Goal: Understand process/instructions: Learn how to perform a task or action

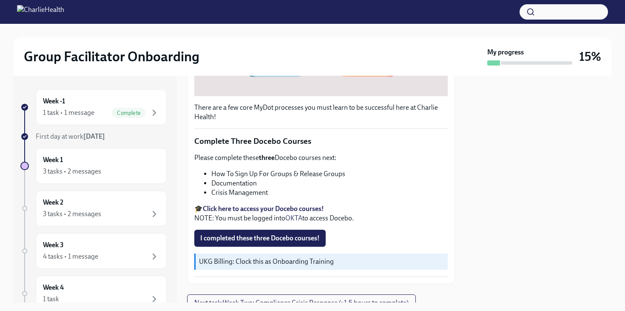
scroll to position [281, 0]
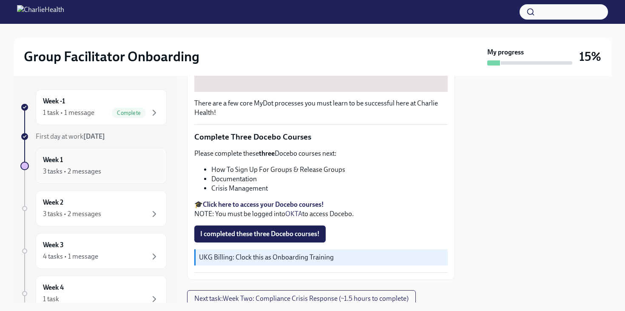
click at [121, 166] on div "3 tasks • 2 messages" at bounding box center [101, 171] width 116 height 10
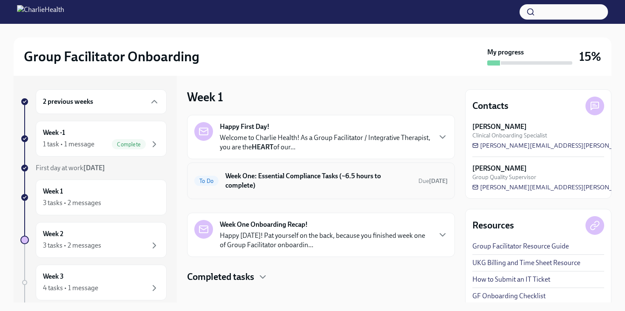
click at [294, 179] on h6 "Week One: Essential Compliance Tasks (~6.5 hours to complete)" at bounding box center [318, 180] width 186 height 19
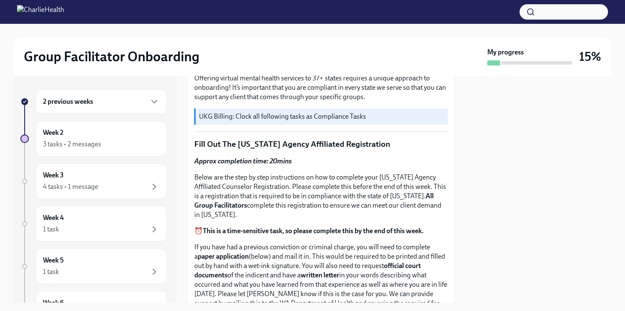
scroll to position [280, 0]
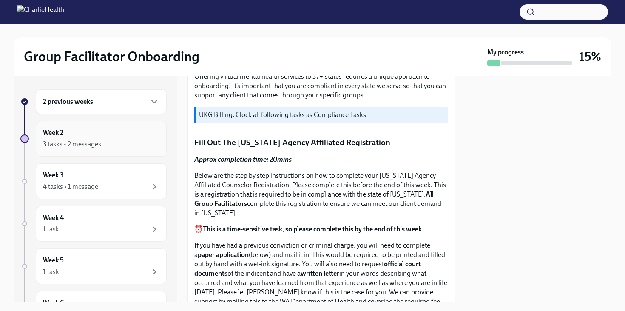
click at [125, 144] on div "3 tasks • 2 messages" at bounding box center [101, 144] width 116 height 10
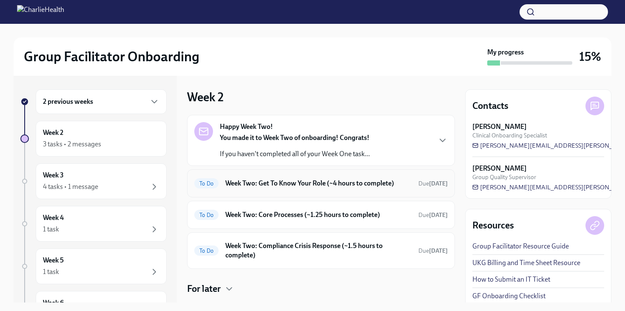
click at [274, 182] on h6 "Week Two: Get To Know Your Role (~4 hours to complete)" at bounding box center [318, 183] width 186 height 9
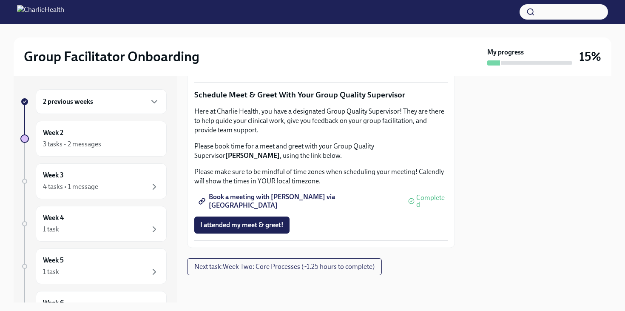
scroll to position [854, 0]
click at [236, 269] on span "Next task : Week Two: Core Processes (~1.25 hours to complete)" at bounding box center [284, 266] width 180 height 9
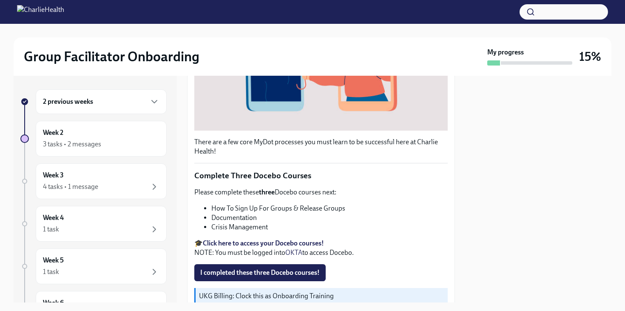
scroll to position [244, 0]
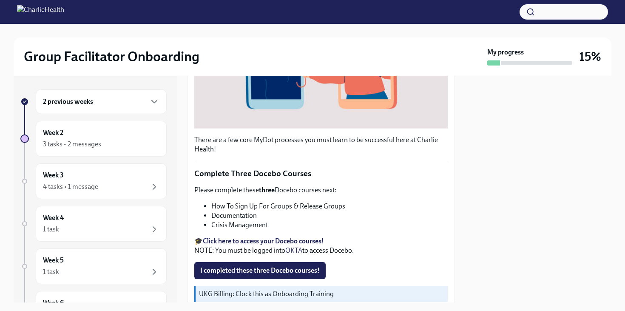
click at [297, 249] on link "OKTA" at bounding box center [293, 250] width 17 height 8
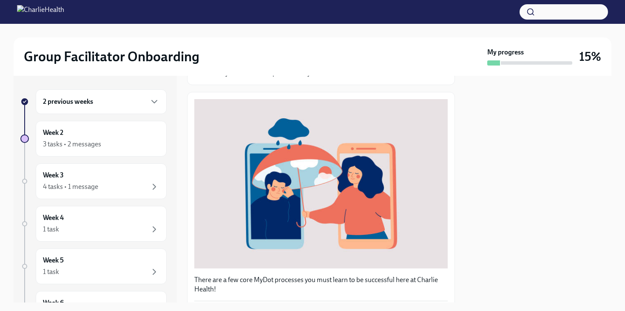
scroll to position [0, 0]
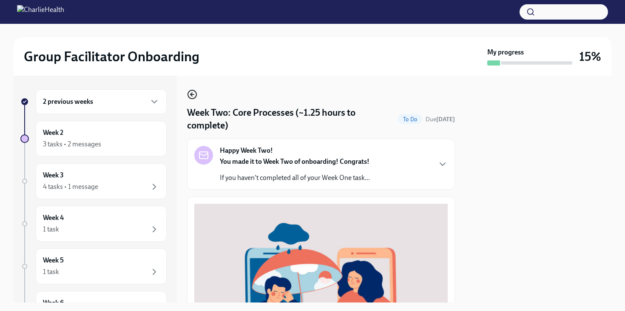
click at [192, 94] on icon "button" at bounding box center [191, 94] width 3 height 0
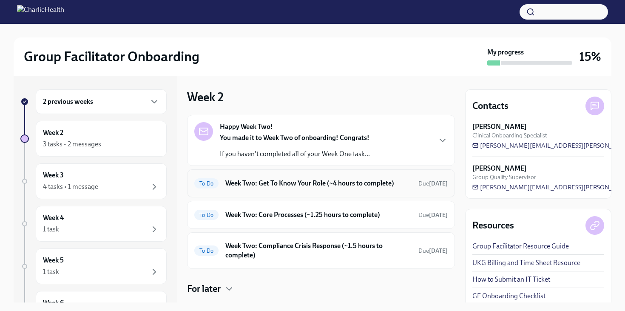
click at [284, 180] on h6 "Week Two: Get To Know Your Role (~4 hours to complete)" at bounding box center [318, 183] width 186 height 9
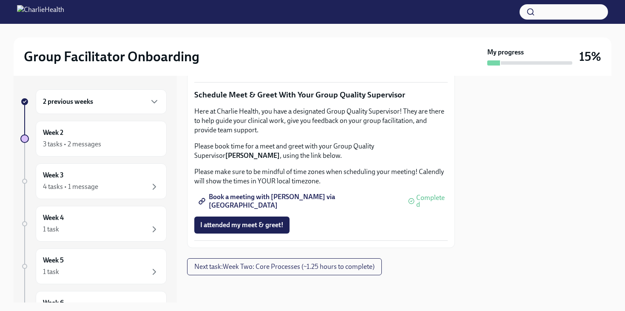
scroll to position [854, 0]
click at [284, 270] on span "Next task : Week Two: Core Processes (~1.25 hours to complete)" at bounding box center [284, 266] width 180 height 9
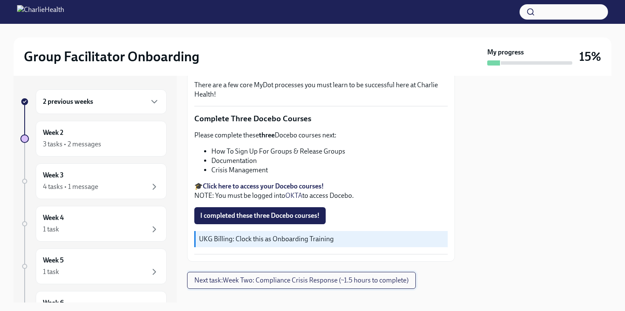
scroll to position [303, 0]
